Goal: Task Accomplishment & Management: Complete application form

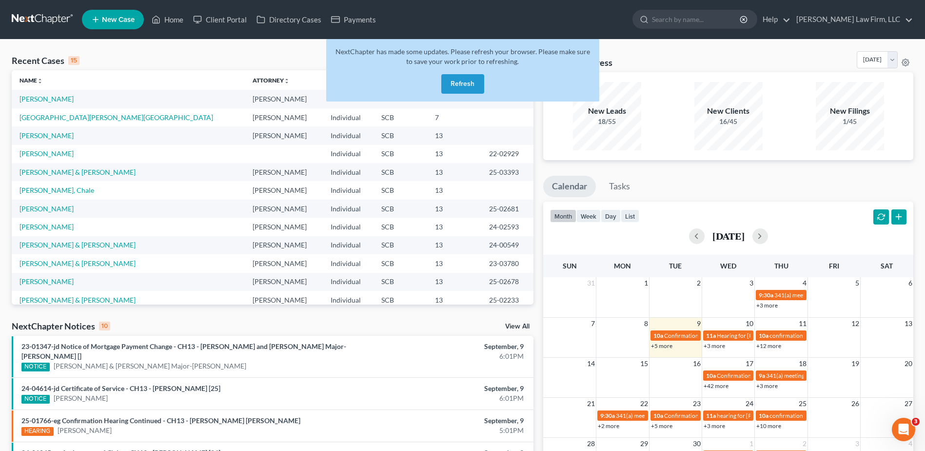
click at [472, 84] on button "Refresh" at bounding box center [462, 84] width 43 height 20
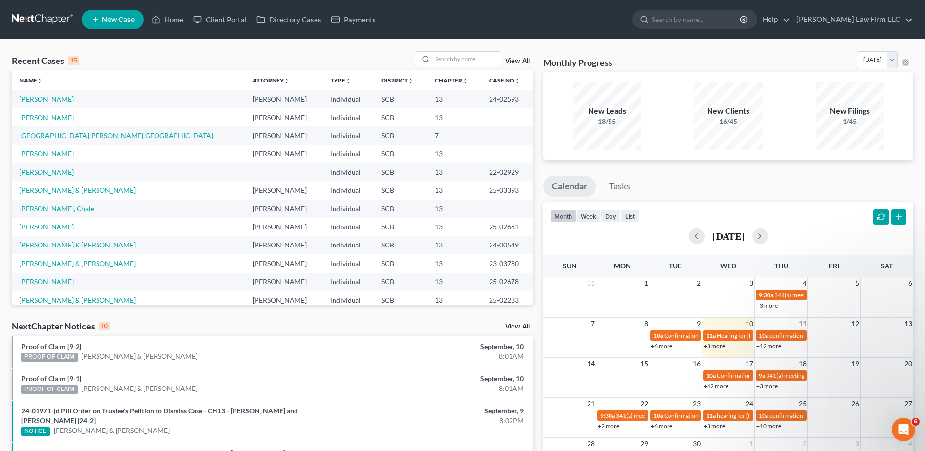
click at [46, 120] on link "[PERSON_NAME]" at bounding box center [47, 117] width 54 height 8
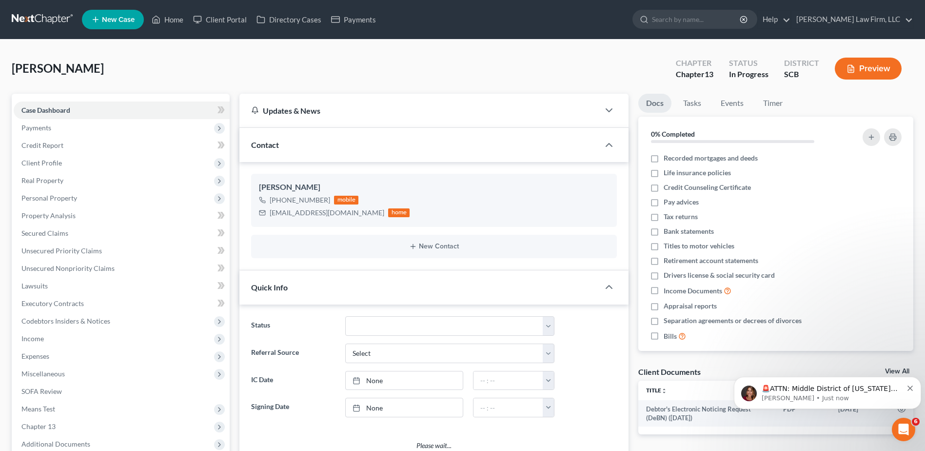
select select "1"
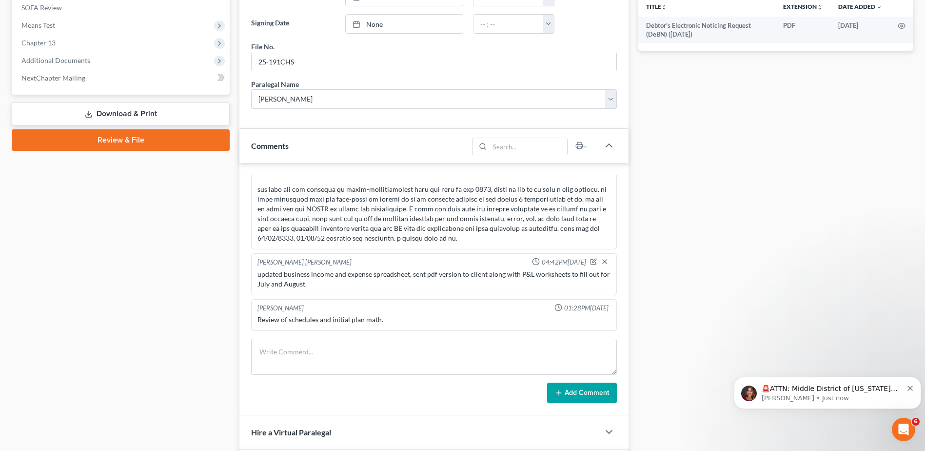
scroll to position [390, 0]
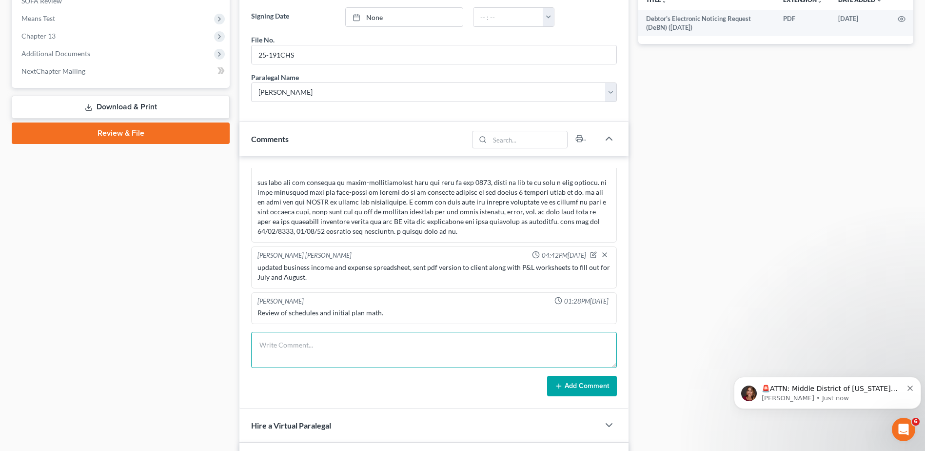
click at [334, 358] on textarea at bounding box center [434, 350] width 366 height 36
type textarea "u"
type textarea "t"
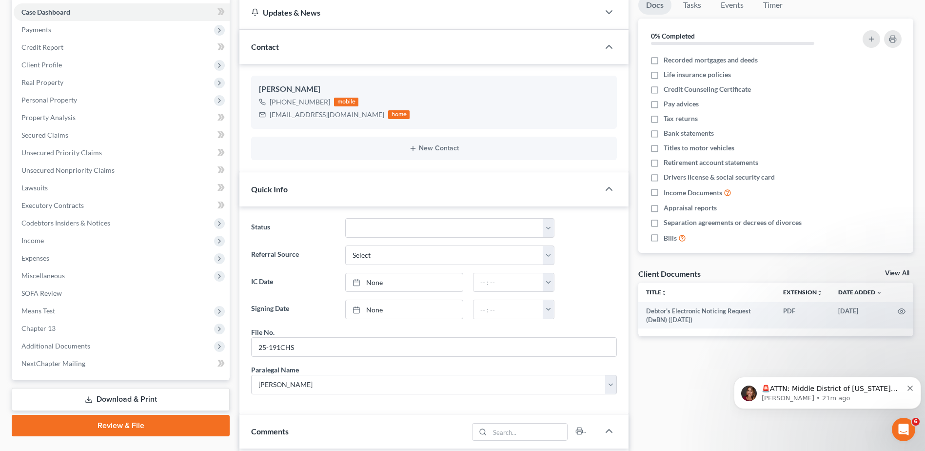
scroll to position [98, 0]
click at [77, 155] on span "Unsecured Priority Claims" at bounding box center [61, 153] width 80 height 8
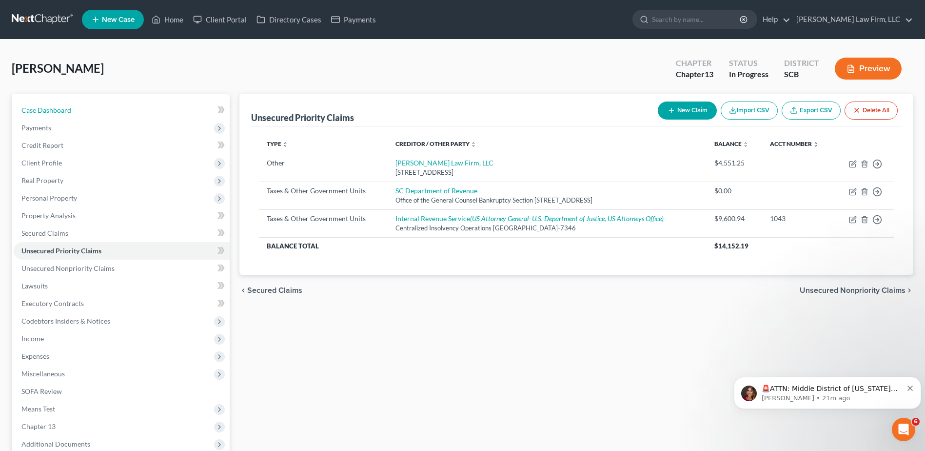
click at [118, 106] on link "Case Dashboard" at bounding box center [122, 110] width 216 height 18
select select "1"
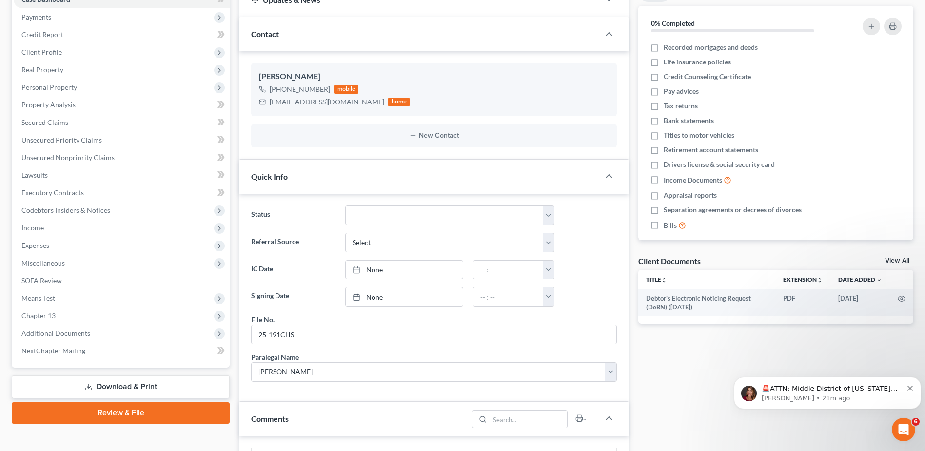
scroll to position [244, 0]
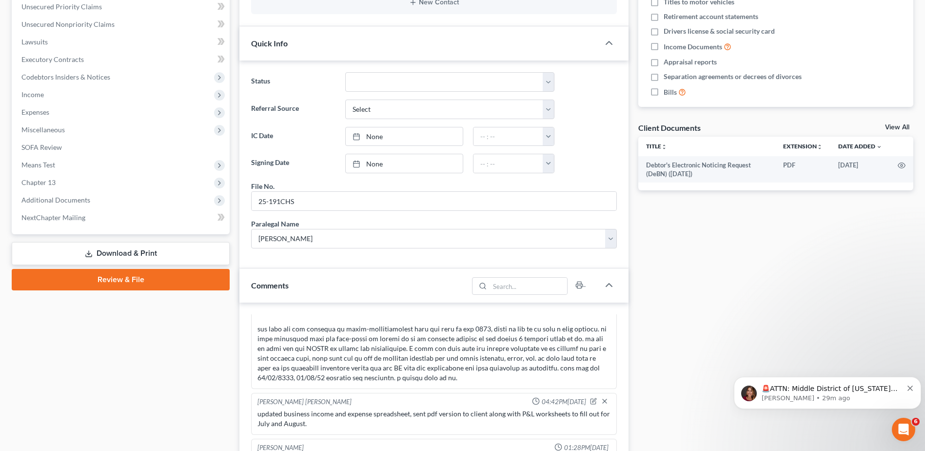
click at [123, 202] on span "Additional Documents" at bounding box center [122, 200] width 216 height 18
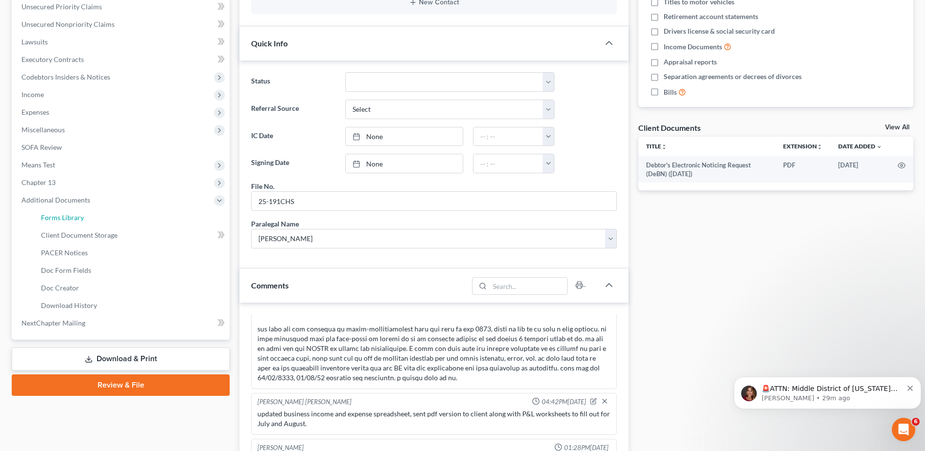
click at [114, 216] on link "Forms Library" at bounding box center [131, 218] width 197 height 18
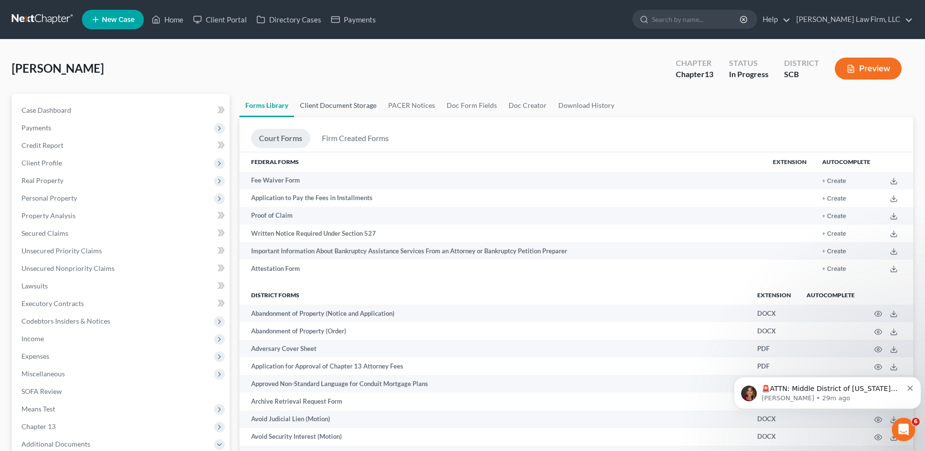
click at [343, 107] on link "Client Document Storage" at bounding box center [338, 105] width 88 height 23
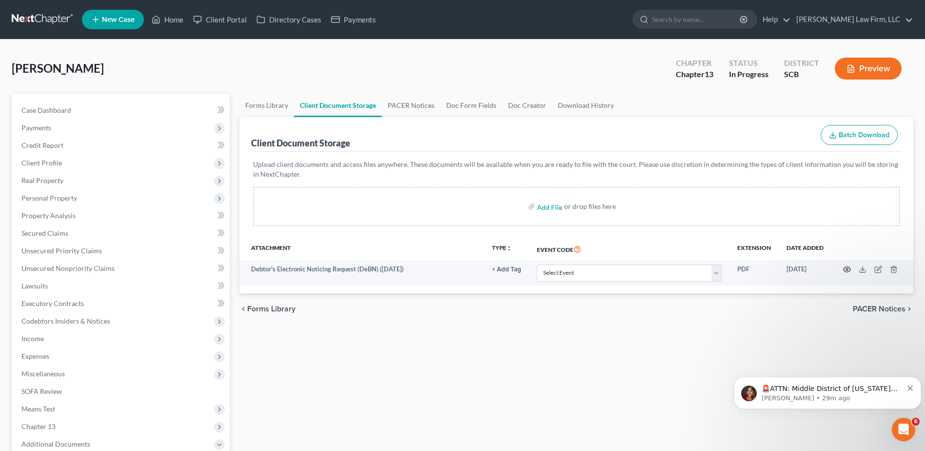
click at [846, 268] on circle "button" at bounding box center [847, 269] width 2 height 2
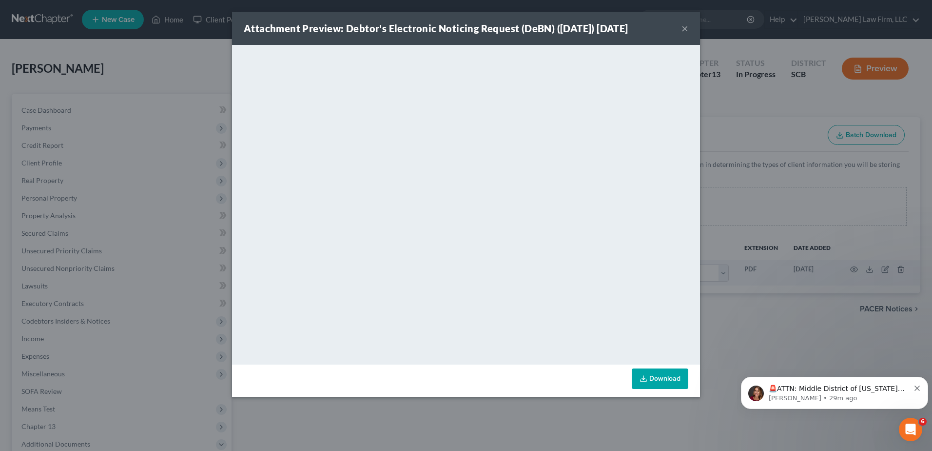
click at [684, 29] on button "×" at bounding box center [685, 28] width 7 height 12
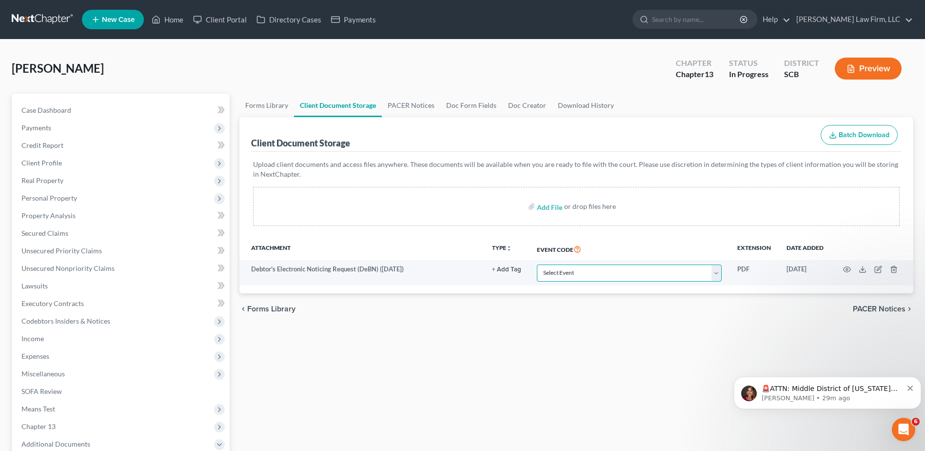
click at [557, 273] on select "Select Event Amended Application Amended Document Amended Schedules/Statements …" at bounding box center [629, 272] width 185 height 17
select select "16"
click at [537, 264] on select "Select Event Amended Application Amended Document Amended Schedules/Statements …" at bounding box center [629, 272] width 185 height 17
click at [380, 360] on div "Forms Library Client Document Storage PACER Notices Doc Form Fields Doc Creator…" at bounding box center [577, 367] width 684 height 546
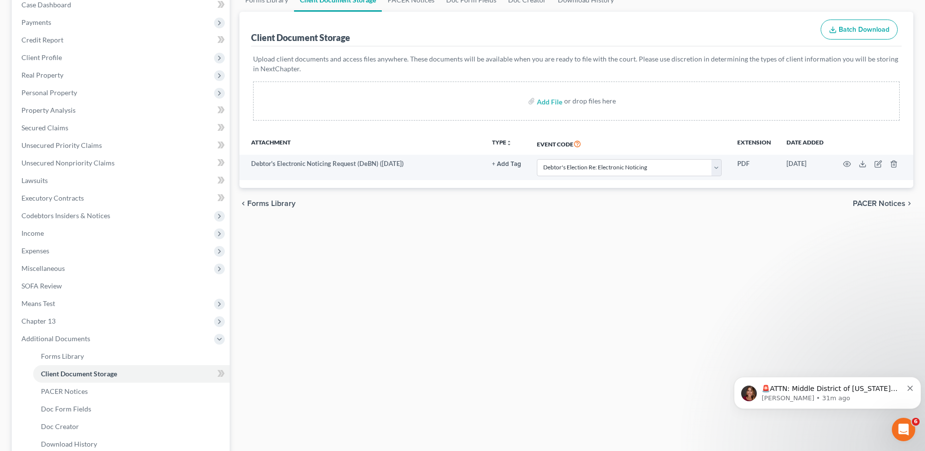
scroll to position [49, 0]
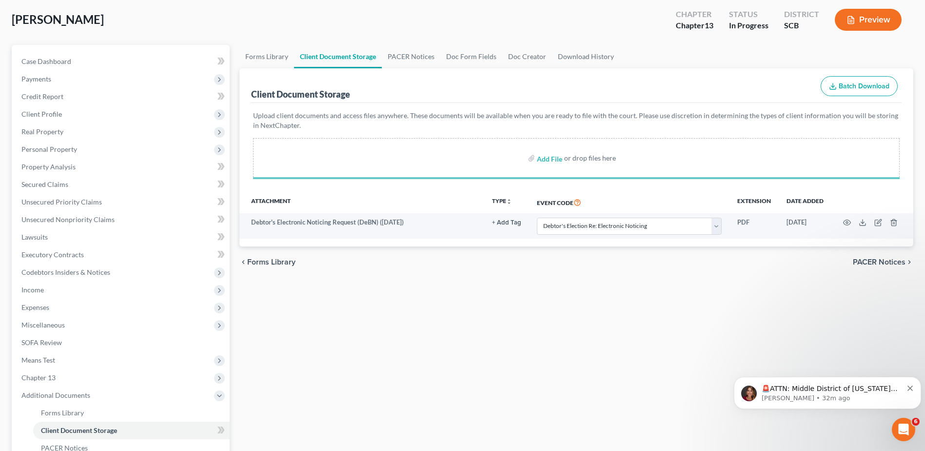
select select "16"
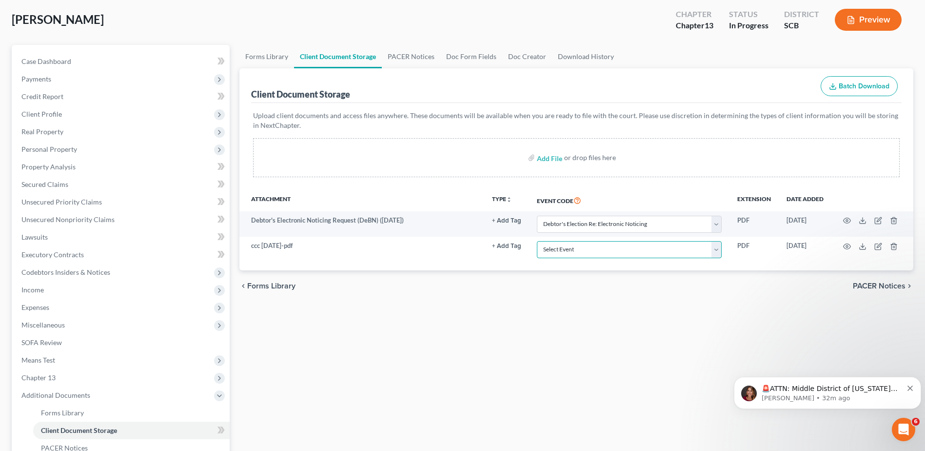
click at [588, 249] on select "Select Event Amended Application Amended Document Amended Schedules/Statements …" at bounding box center [629, 249] width 185 height 17
select select "6"
click at [537, 241] on select "Select Event Amended Application Amended Document Amended Schedules/Statements …" at bounding box center [629, 249] width 185 height 17
select select "16"
select select "6"
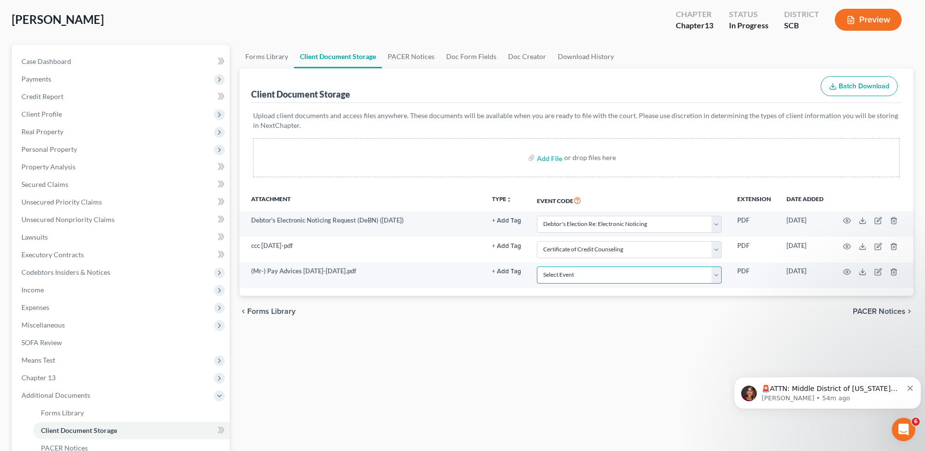
click at [565, 275] on select "Select Event Amended Application Amended Document Amended Schedules/Statements …" at bounding box center [629, 274] width 185 height 17
select select "15"
click at [537, 266] on select "Select Event Amended Application Amended Document Amended Schedules/Statements …" at bounding box center [629, 274] width 185 height 17
select select "16"
select select "6"
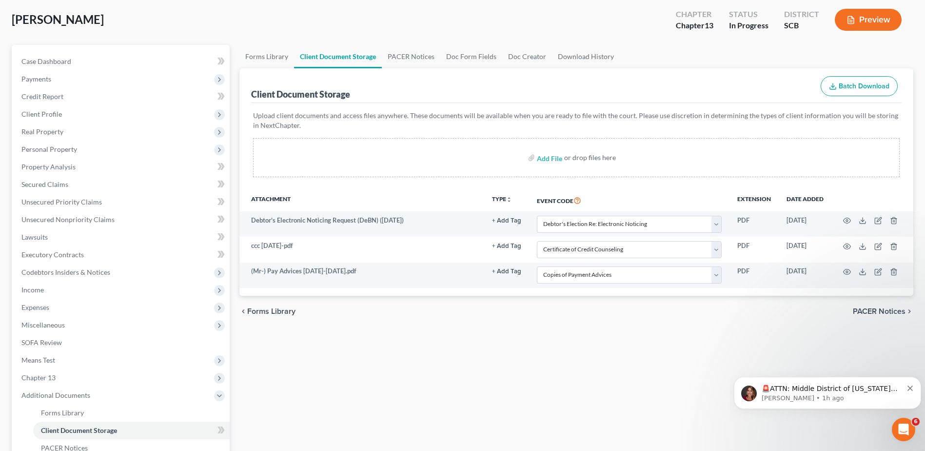
select select "15"
click at [895, 296] on icon "button" at bounding box center [894, 297] width 8 height 8
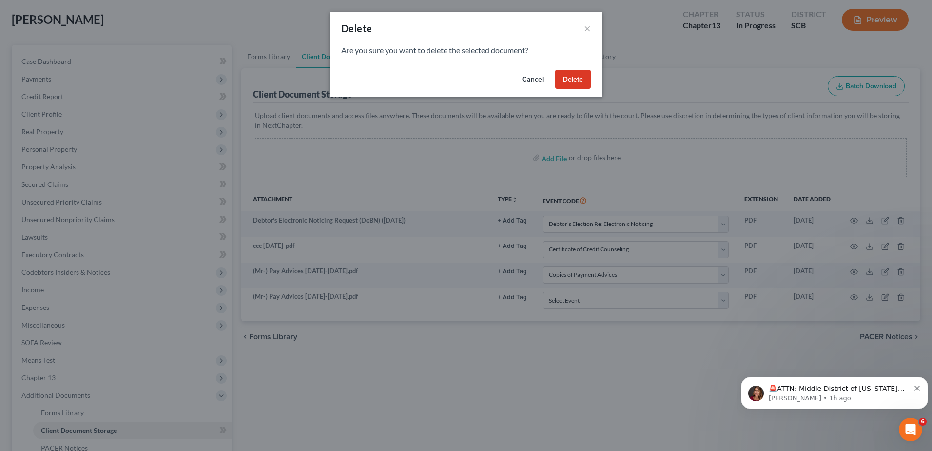
click at [570, 76] on button "Delete" at bounding box center [573, 80] width 36 height 20
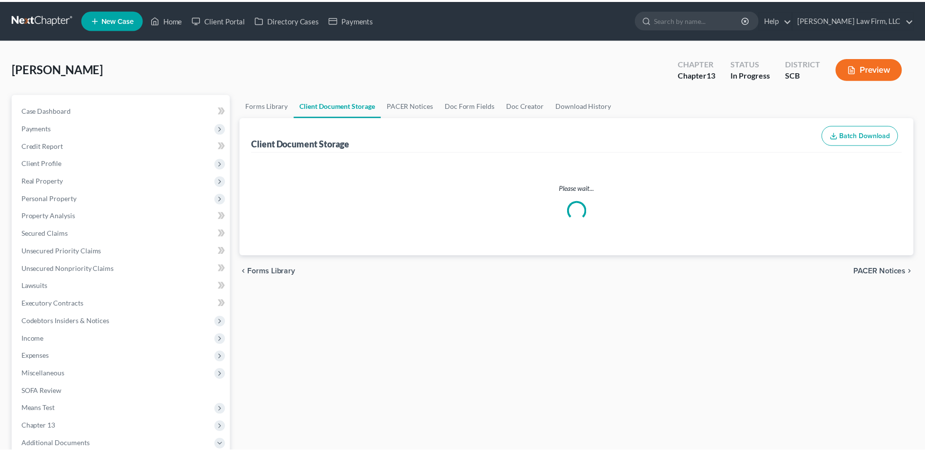
scroll to position [49, 0]
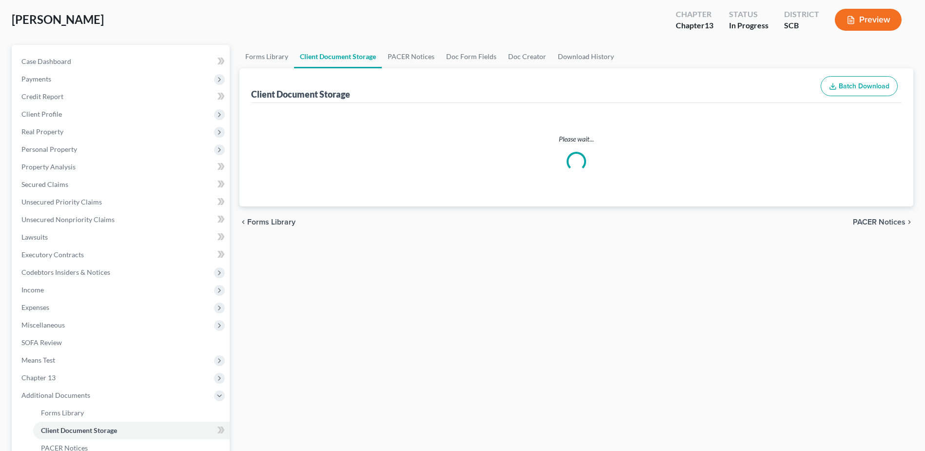
select select "16"
select select "6"
select select "15"
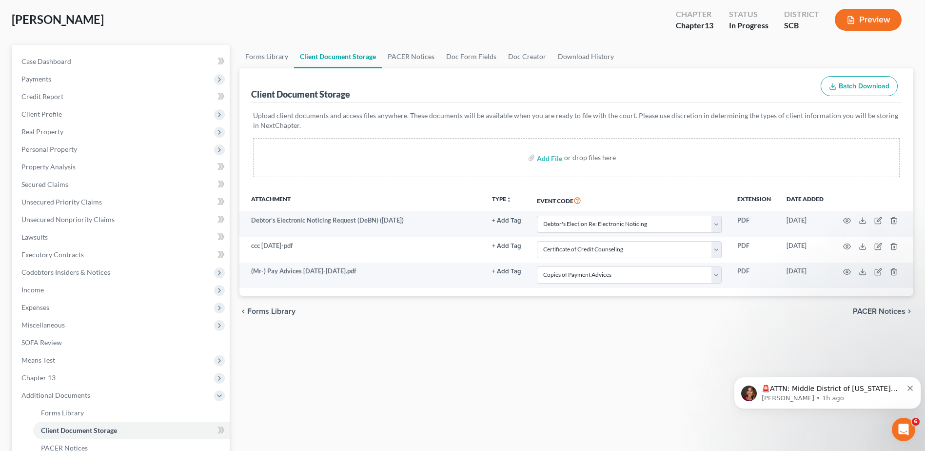
scroll to position [0, 0]
click at [895, 272] on icon "button" at bounding box center [894, 272] width 8 height 8
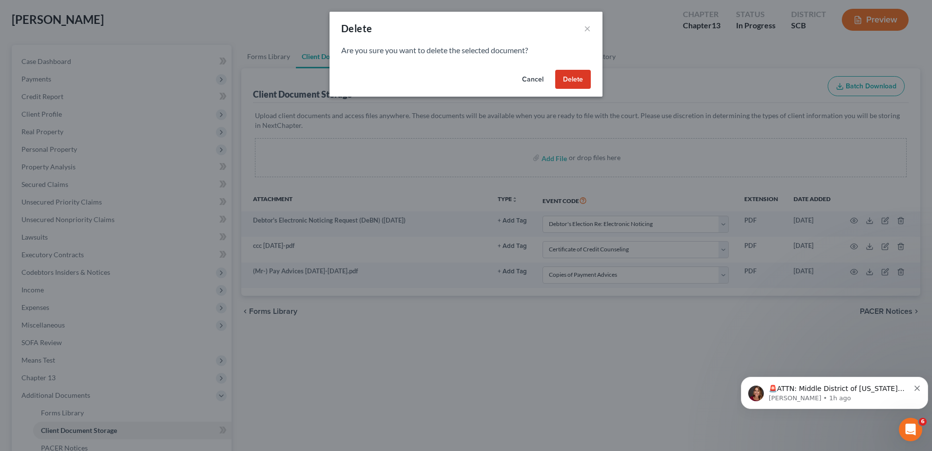
click at [565, 78] on button "Delete" at bounding box center [573, 80] width 36 height 20
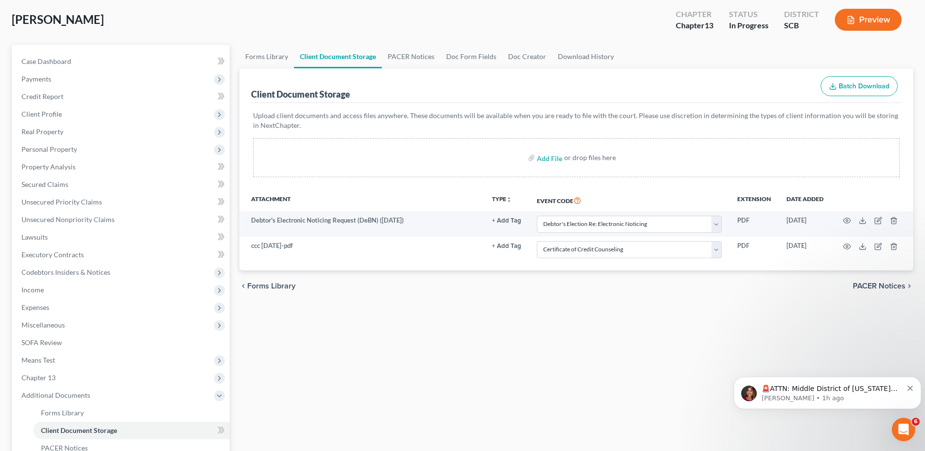
click at [66, 113] on span "Client Profile" at bounding box center [122, 114] width 216 height 18
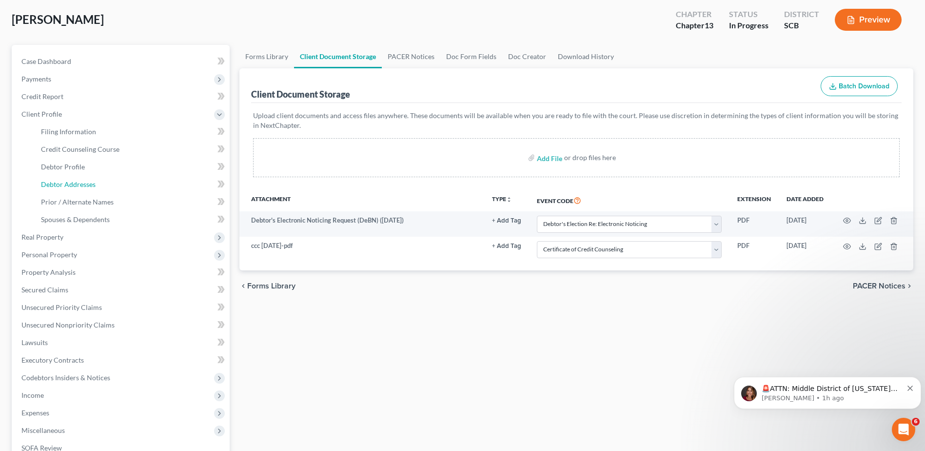
click at [77, 189] on link "Debtor Addresses" at bounding box center [131, 185] width 197 height 18
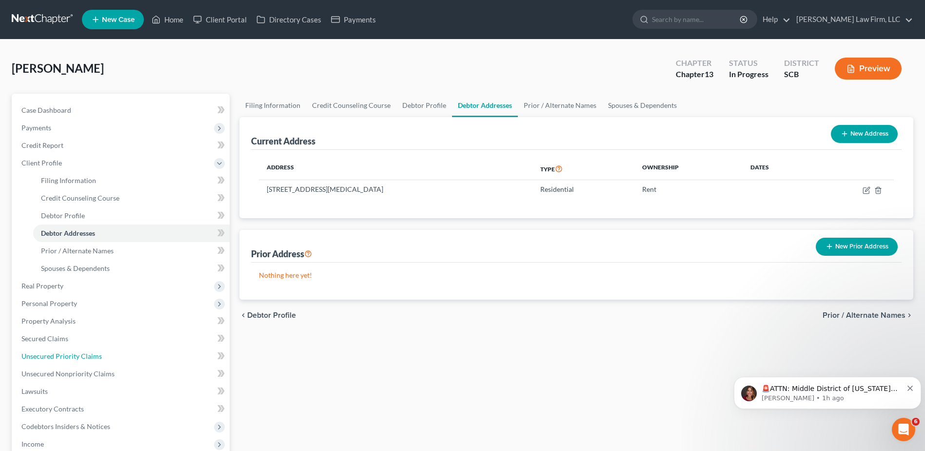
click at [77, 358] on span "Unsecured Priority Claims" at bounding box center [61, 356] width 80 height 8
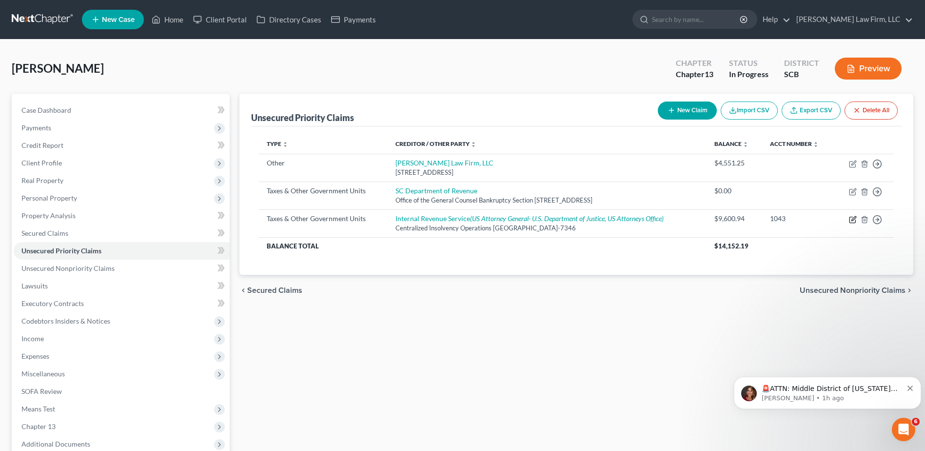
click at [851, 219] on icon "button" at bounding box center [853, 220] width 8 height 8
select select "0"
select select "39"
select select "3"
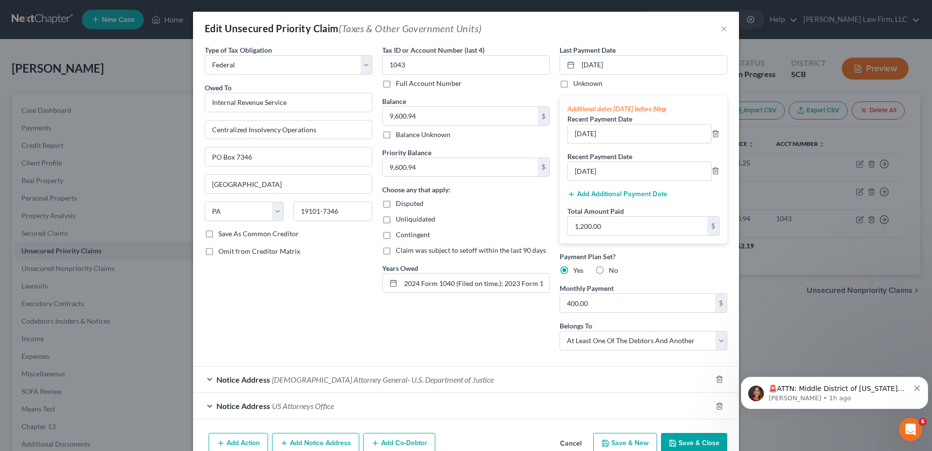
click at [505, 284] on input "2024 Form 1040 (Filed on time.); 2023 Form 1040 (Filed on time.); 2022 Form 104…" at bounding box center [475, 283] width 149 height 19
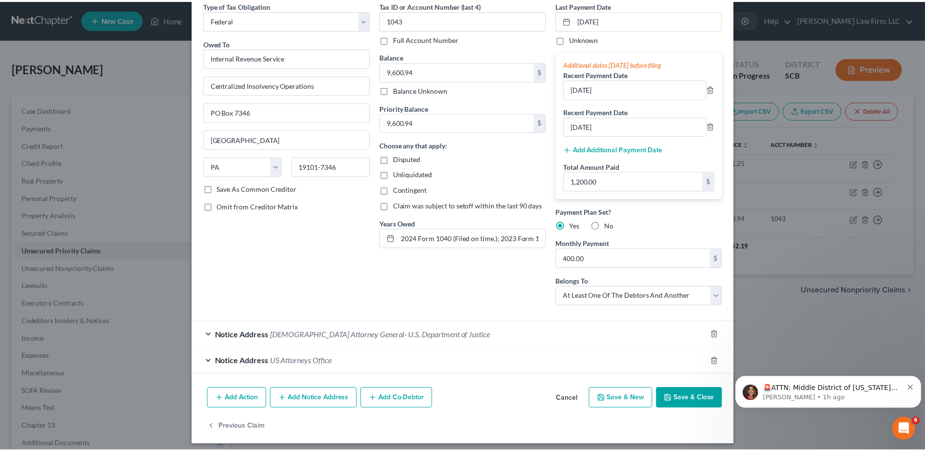
scroll to position [50, 0]
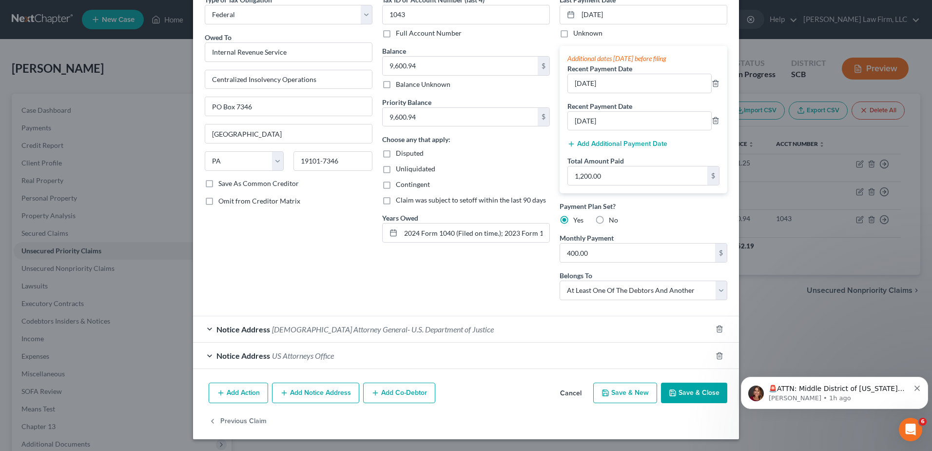
click at [680, 393] on button "Save & Close" at bounding box center [694, 392] width 66 height 20
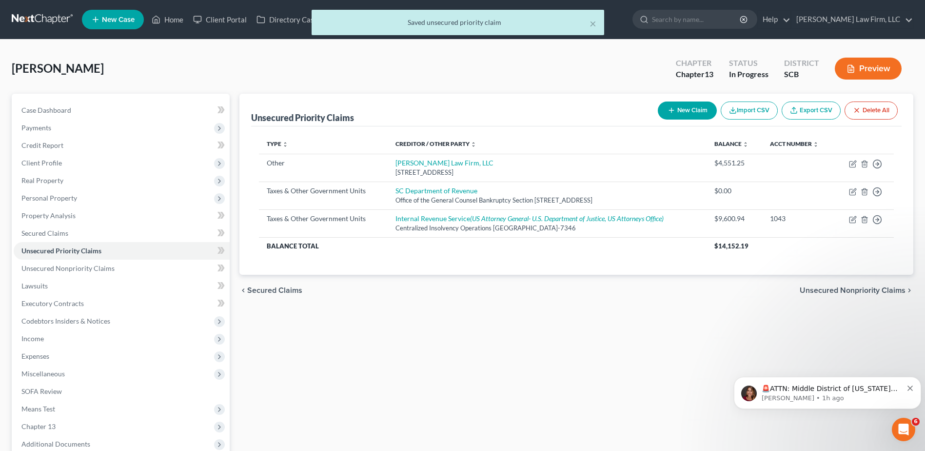
click at [58, 334] on span "Income" at bounding box center [122, 339] width 216 height 18
click at [70, 356] on span "Employment Income" at bounding box center [72, 356] width 62 height 8
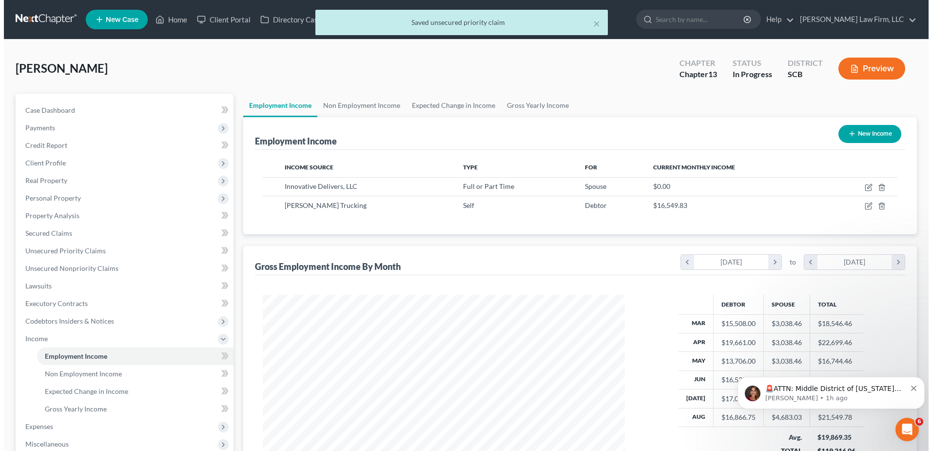
scroll to position [181, 381]
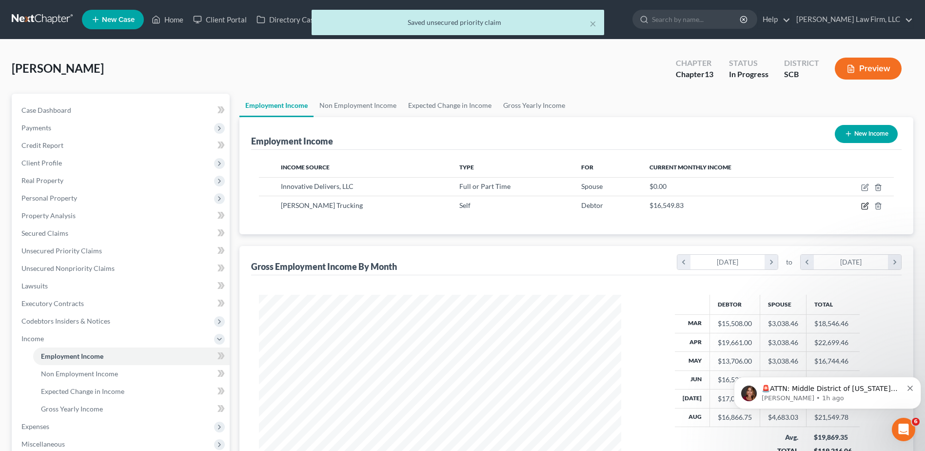
click at [865, 207] on icon "button" at bounding box center [866, 205] width 4 height 4
select select "1"
select select "42"
select select "0"
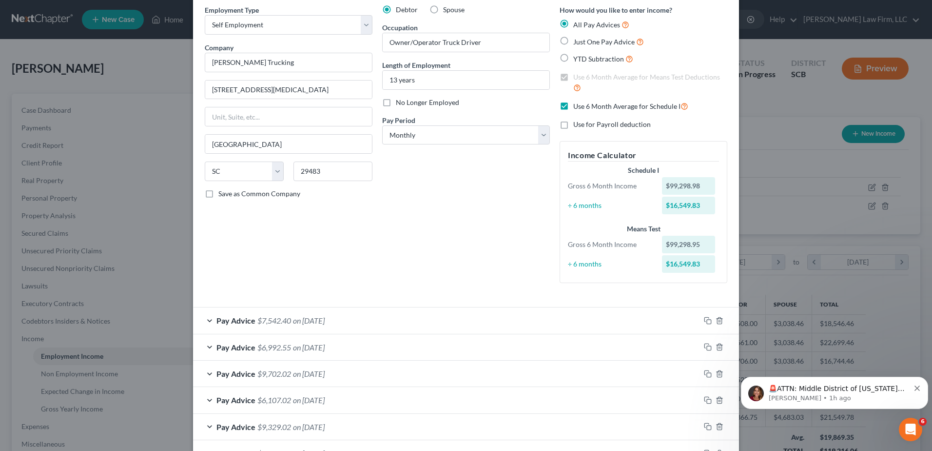
scroll to position [98, 0]
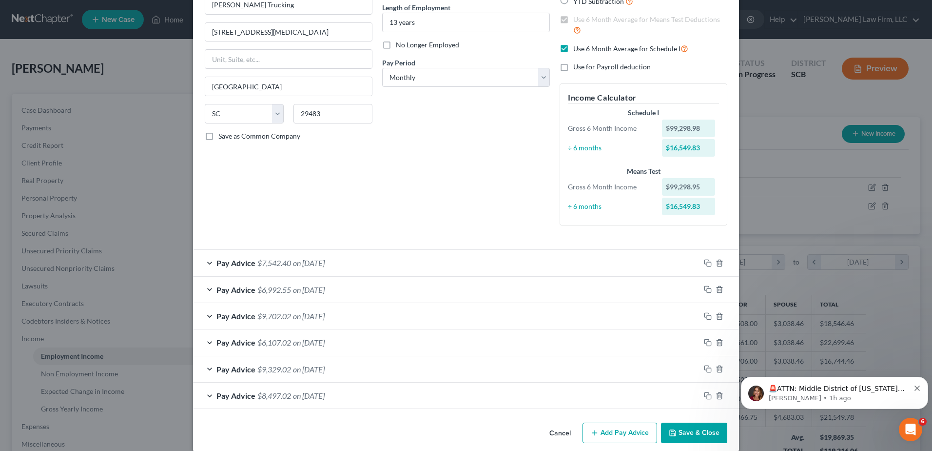
click at [325, 259] on span "on 08/31/2025" at bounding box center [309, 262] width 32 height 9
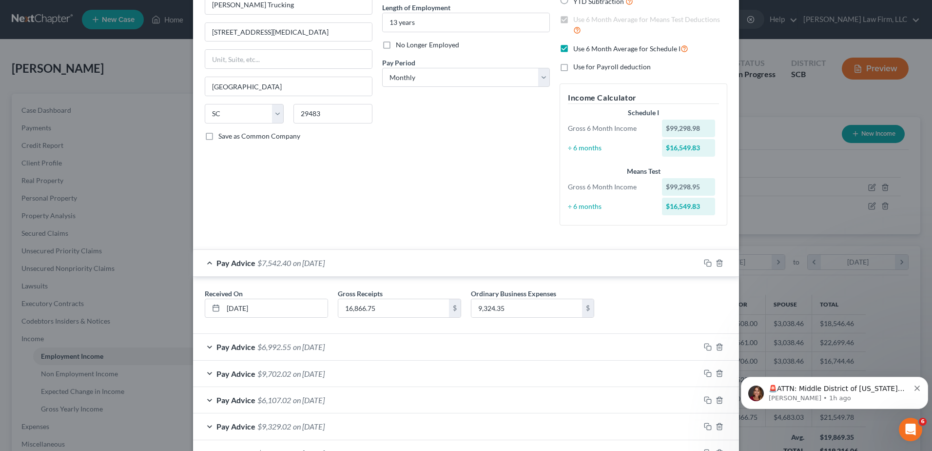
click at [319, 378] on div "Pay Advice $9,702.02 on 06/30/2025" at bounding box center [446, 373] width 507 height 26
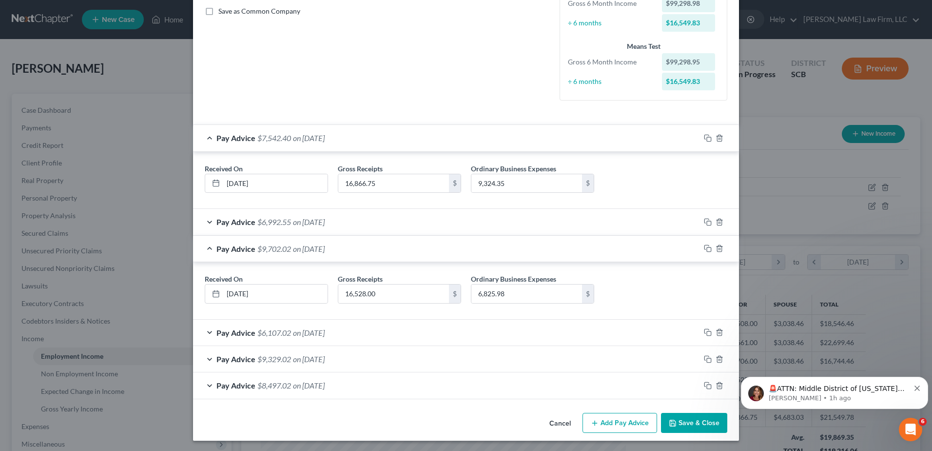
scroll to position [224, 0]
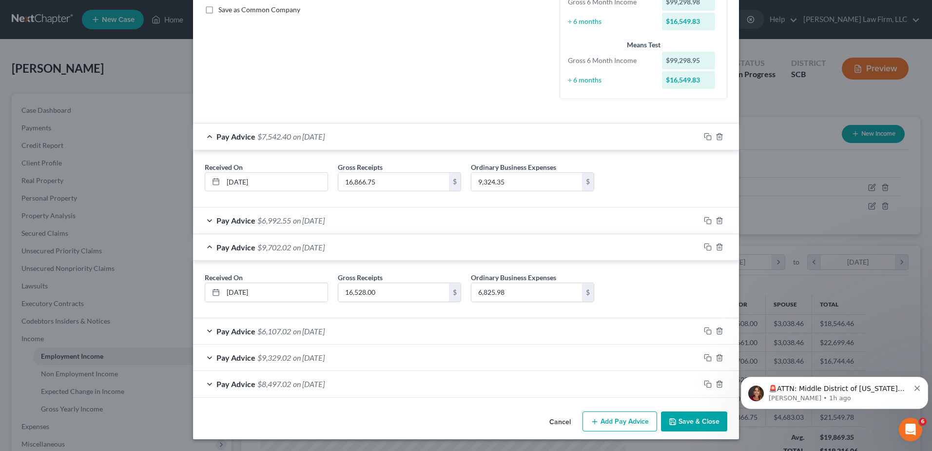
click at [280, 363] on div "Pay Advice $9,329.02 on 04/30/2025" at bounding box center [446, 357] width 507 height 26
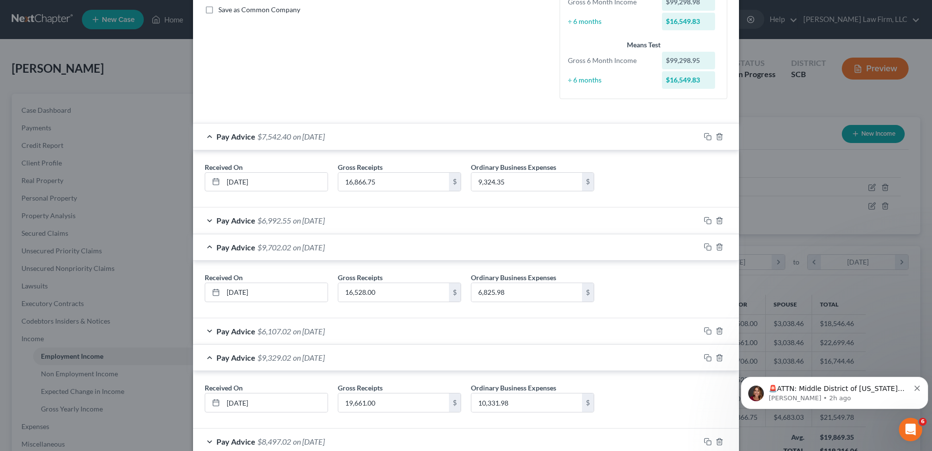
drag, startPoint x: 298, startPoint y: 357, endPoint x: 300, endPoint y: 352, distance: 6.2
click at [298, 357] on span "on 04/30/2025" at bounding box center [309, 357] width 32 height 9
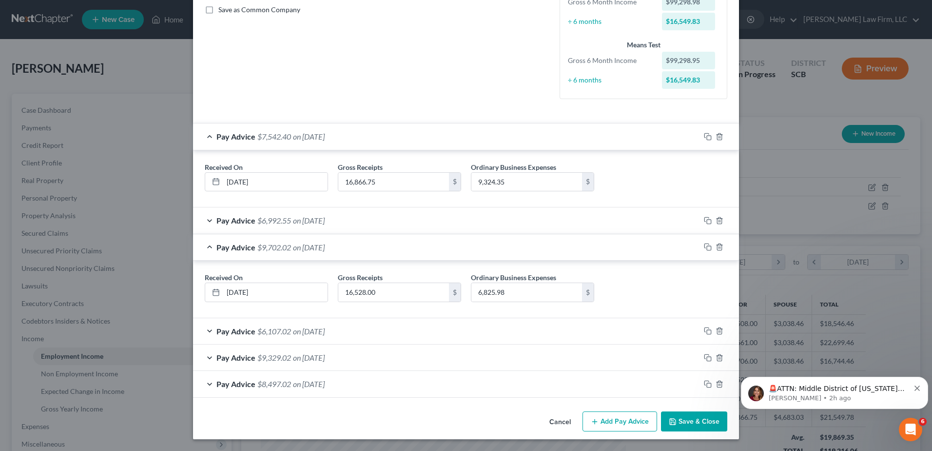
click at [320, 245] on span "on 06/30/2025" at bounding box center [309, 246] width 32 height 9
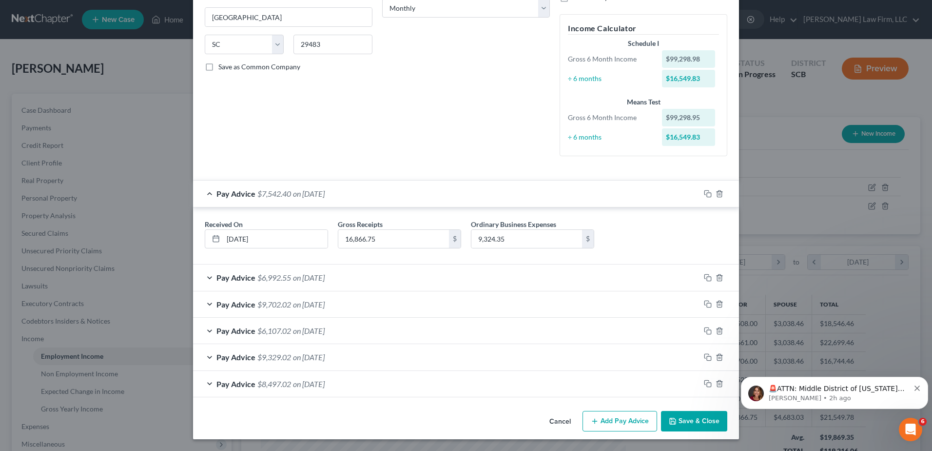
click at [304, 190] on span "on 08/31/2025" at bounding box center [309, 193] width 32 height 9
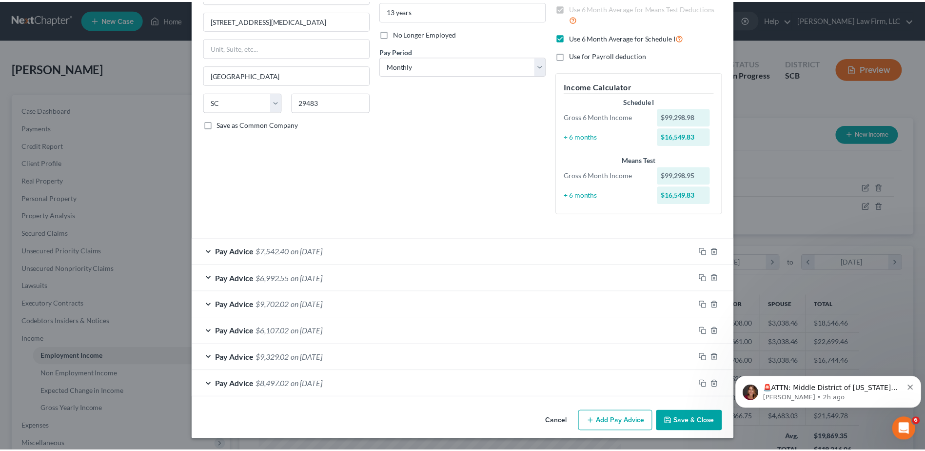
scroll to position [109, 0]
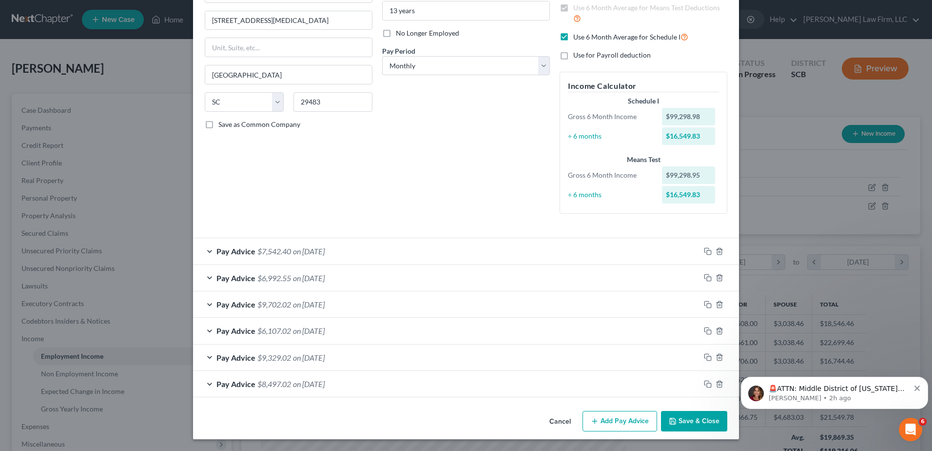
click at [687, 420] on button "Save & Close" at bounding box center [694, 421] width 66 height 20
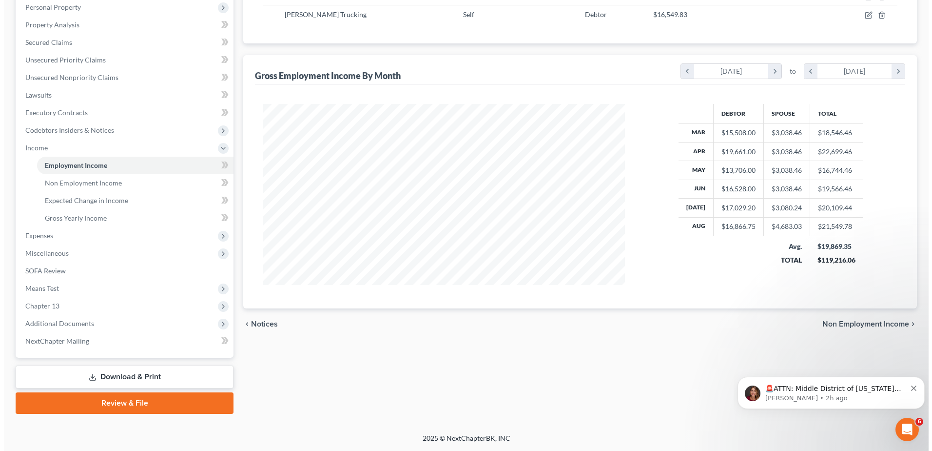
scroll to position [44, 0]
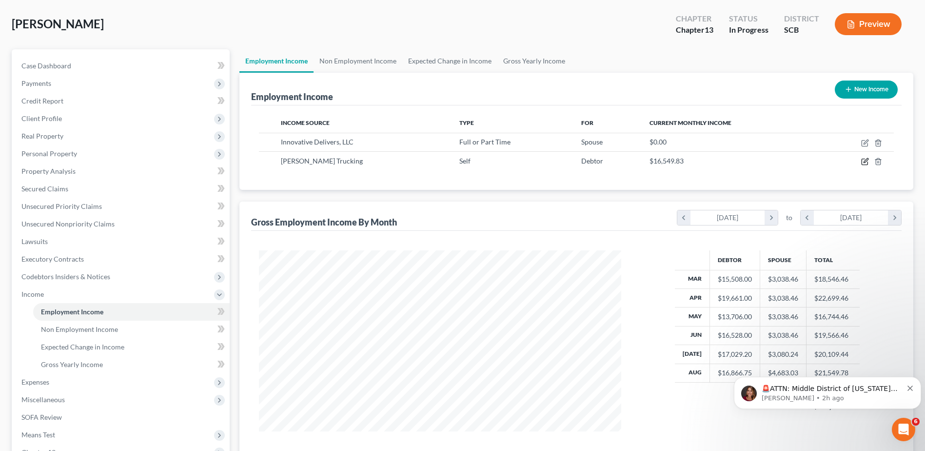
click at [867, 163] on icon "button" at bounding box center [865, 162] width 6 height 6
select select "1"
select select "42"
select select "0"
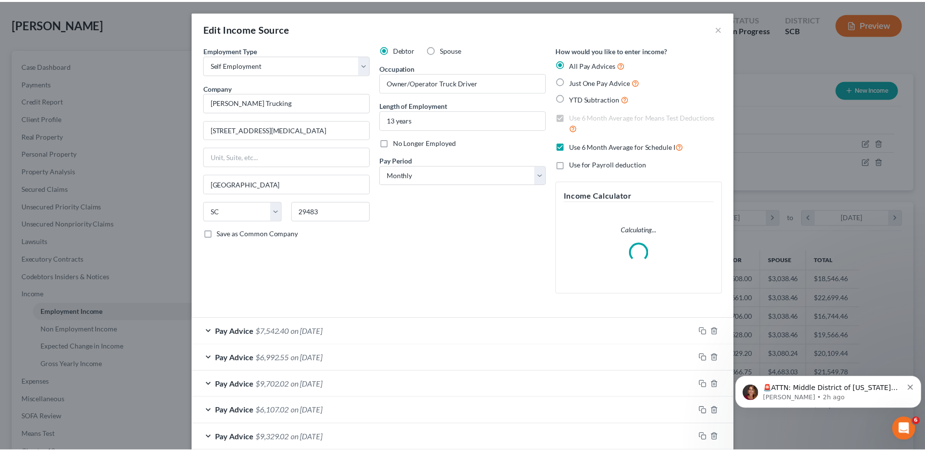
scroll to position [182, 385]
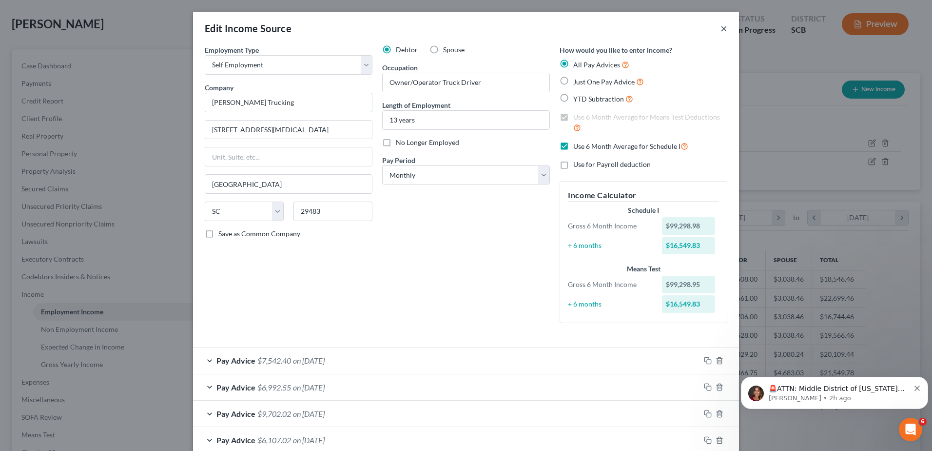
click at [721, 27] on button "×" at bounding box center [724, 28] width 7 height 12
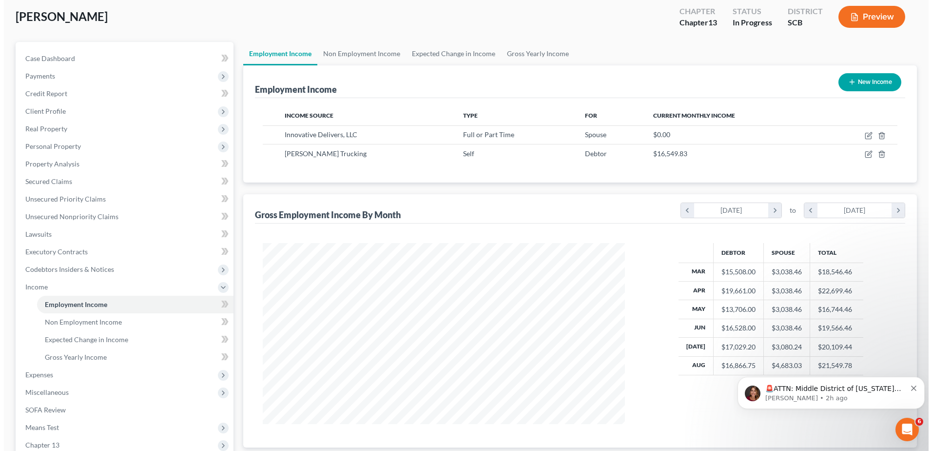
scroll to position [0, 0]
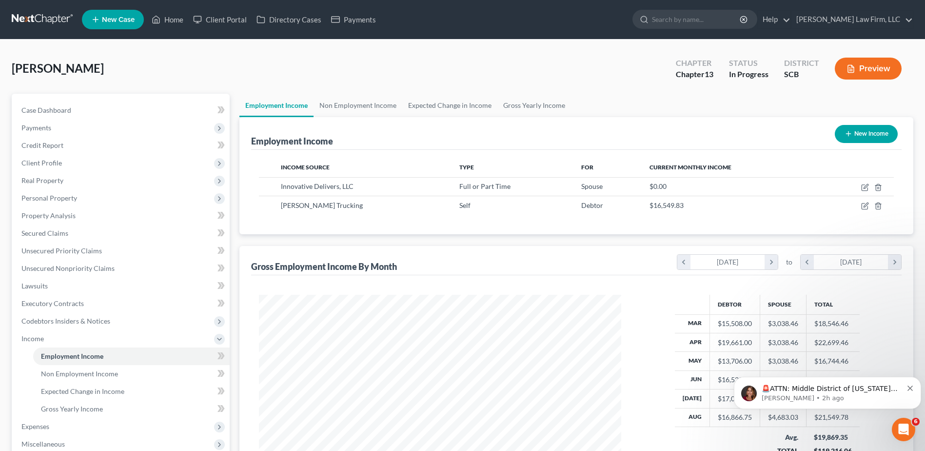
click at [882, 70] on button "Preview" at bounding box center [868, 69] width 67 height 22
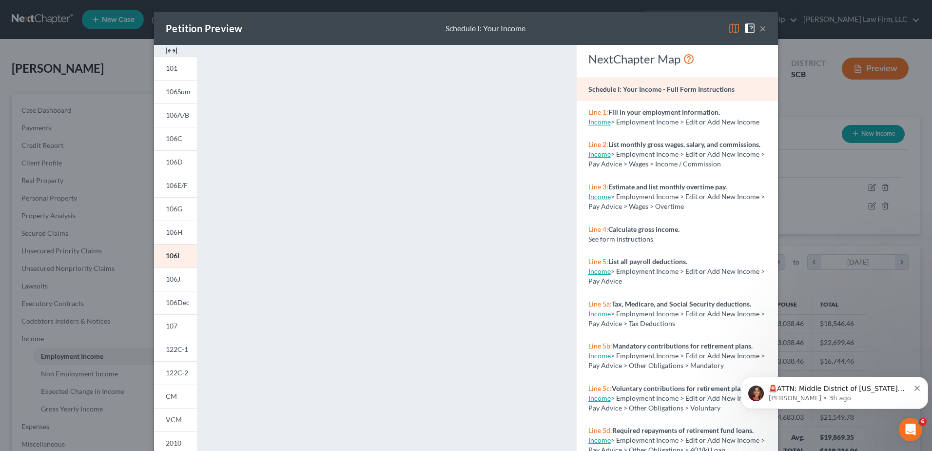
click at [760, 27] on button "×" at bounding box center [763, 28] width 7 height 12
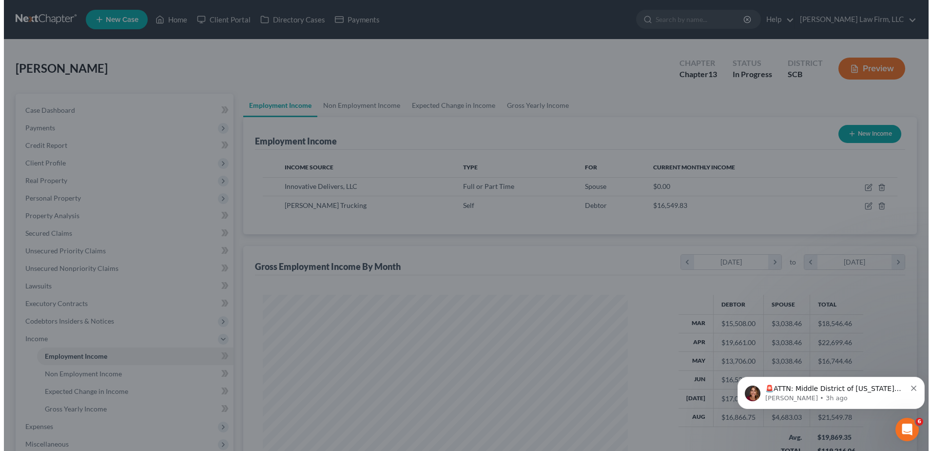
scroll to position [487418, 487217]
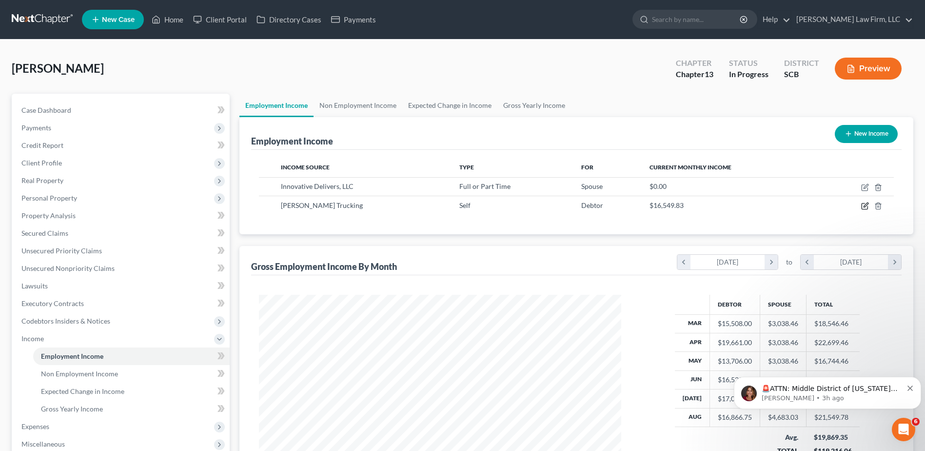
click at [865, 207] on icon "button" at bounding box center [865, 206] width 8 height 8
select select "1"
select select "42"
select select "0"
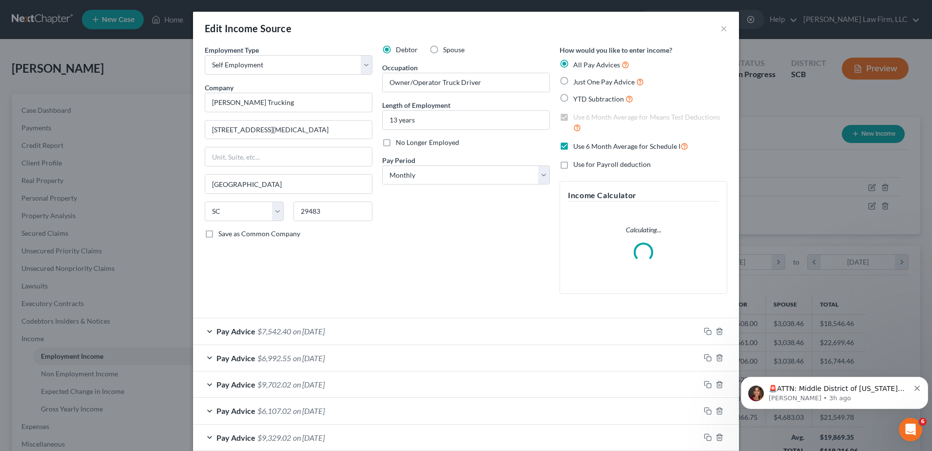
scroll to position [182, 385]
click at [322, 334] on span "on 08/31/2025" at bounding box center [309, 330] width 32 height 9
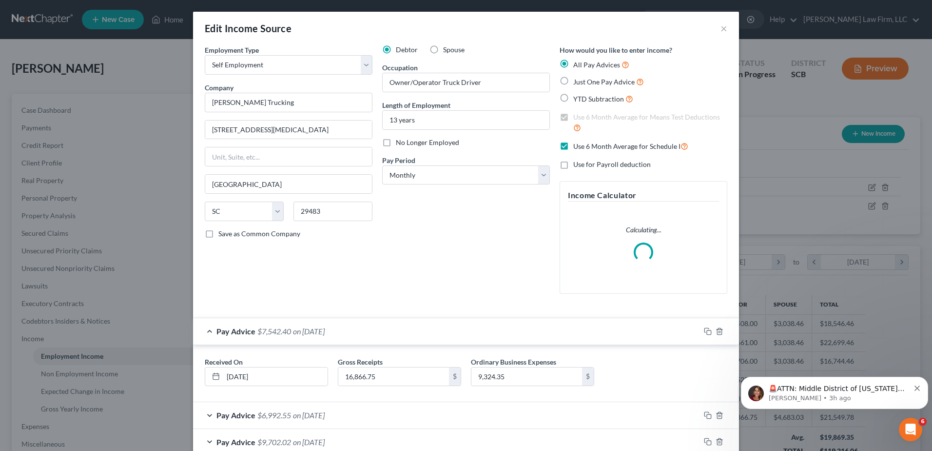
click at [322, 334] on span "on 08/31/2025" at bounding box center [309, 330] width 32 height 9
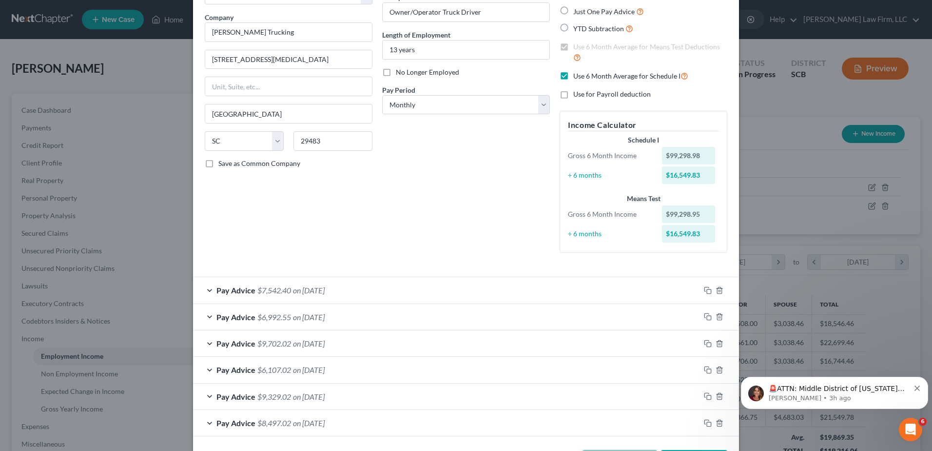
scroll to position [109, 0]
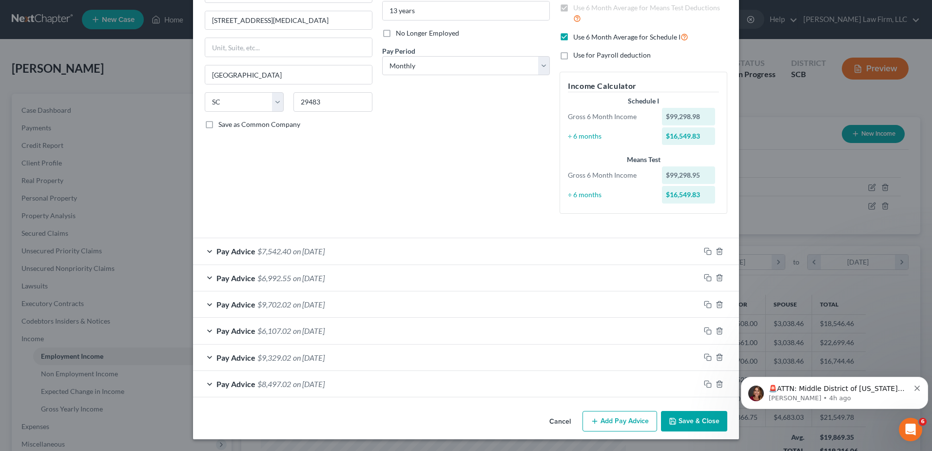
click at [426, 251] on div "Pay Advice $7,542.40 on 08/31/2025" at bounding box center [446, 251] width 507 height 26
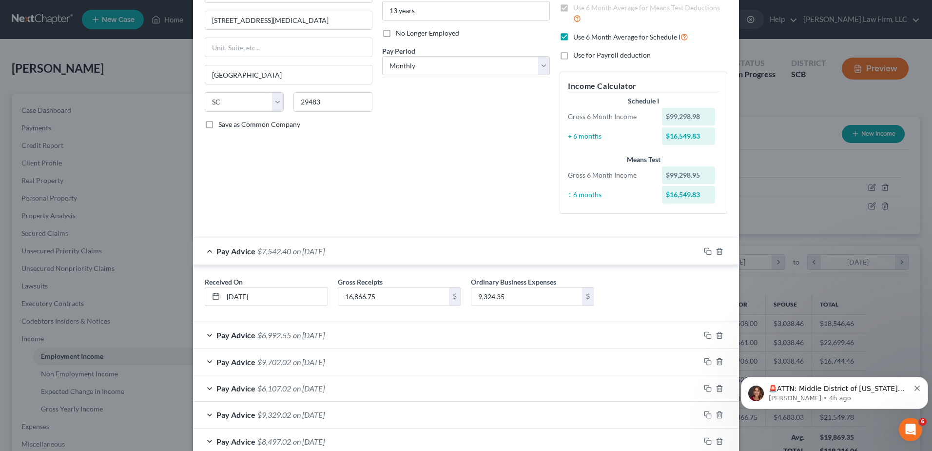
click at [426, 251] on div "Pay Advice $7,542.40 on 08/31/2025" at bounding box center [446, 251] width 507 height 26
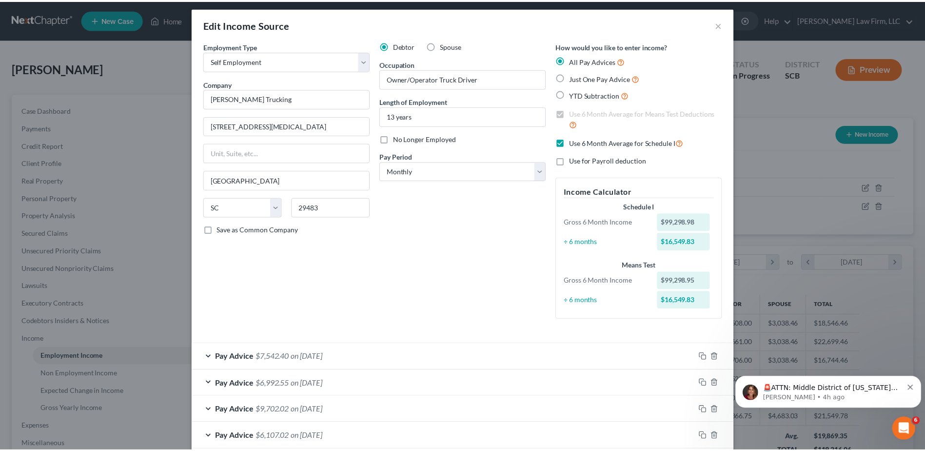
scroll to position [0, 0]
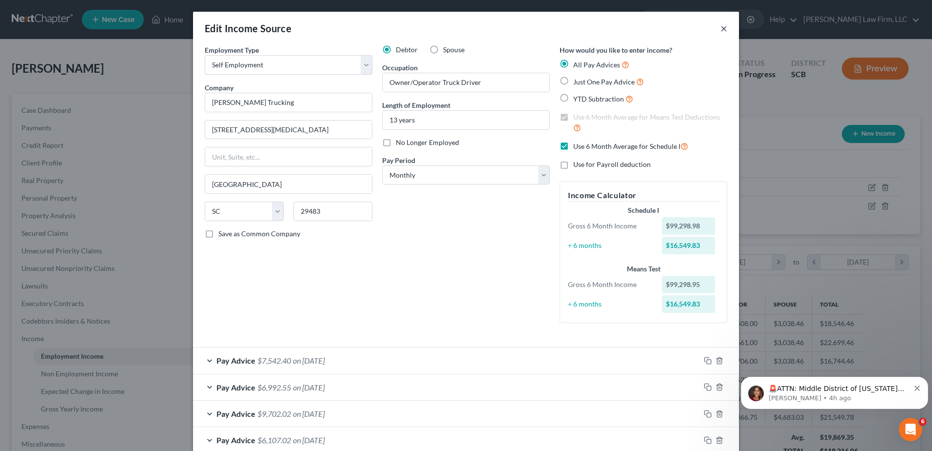
click at [721, 27] on button "×" at bounding box center [724, 28] width 7 height 12
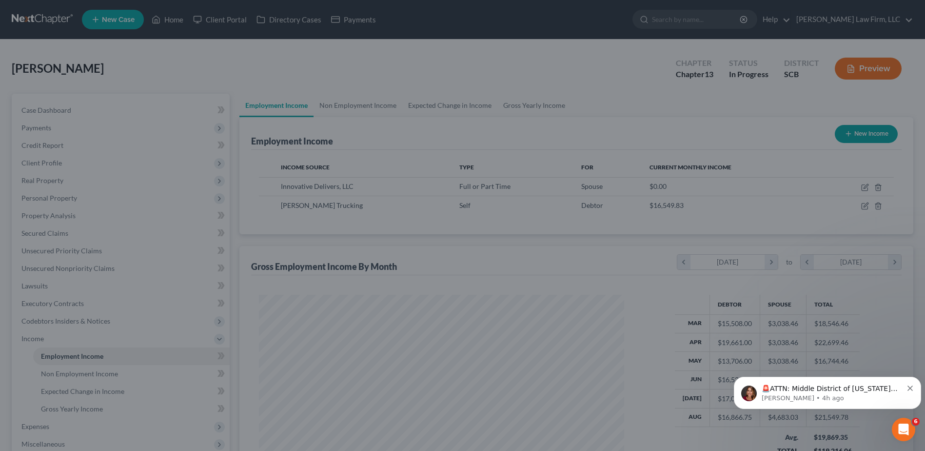
scroll to position [487418, 487217]
